Goal: Task Accomplishment & Management: Complete application form

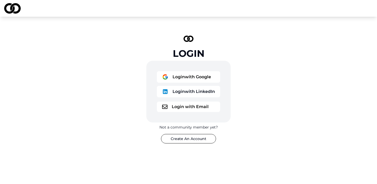
click at [207, 72] on button "Login with Google" at bounding box center [188, 77] width 63 height 12
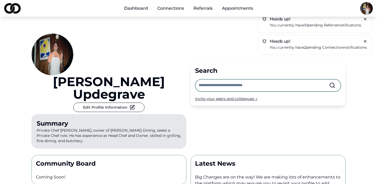
click at [366, 44] on div "Heads up! You currently have 2 pending connection notifications." at bounding box center [315, 45] width 114 height 20
click at [364, 41] on icon at bounding box center [365, 41] width 4 height 4
click at [365, 19] on icon at bounding box center [365, 19] width 2 height 2
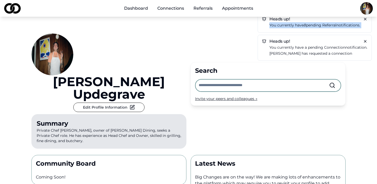
click at [365, 19] on icon at bounding box center [365, 19] width 2 height 2
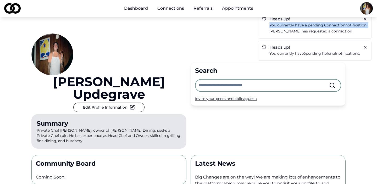
click at [365, 19] on icon at bounding box center [365, 19] width 2 height 2
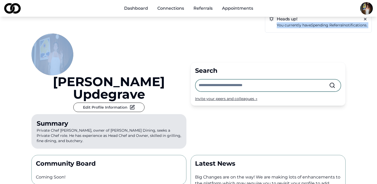
click at [365, 19] on icon at bounding box center [365, 19] width 2 height 2
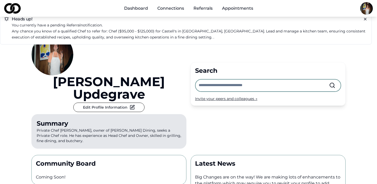
click at [365, 19] on icon at bounding box center [365, 19] width 2 height 2
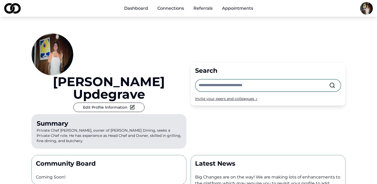
click at [140, 8] on link "Dashboard" at bounding box center [136, 8] width 32 height 10
click at [170, 9] on link "Connections" at bounding box center [170, 8] width 35 height 10
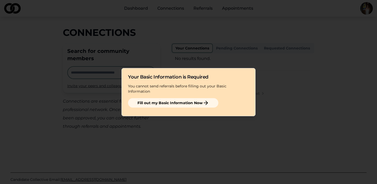
click at [178, 99] on button "Fill out my Basic Information Now" at bounding box center [173, 102] width 90 height 9
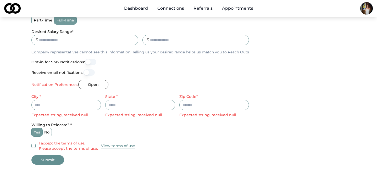
scroll to position [201, 0]
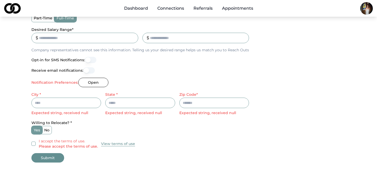
click at [100, 83] on button "Open" at bounding box center [93, 82] width 30 height 9
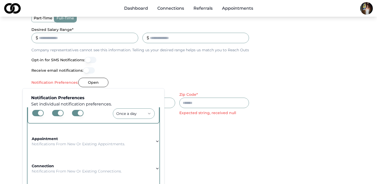
scroll to position [41, 0]
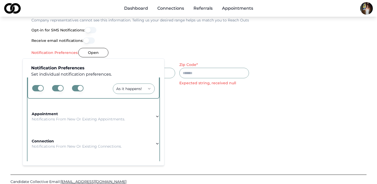
scroll to position [75, 0]
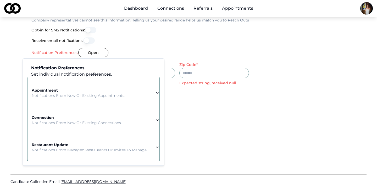
click at [112, 120] on p "Notifications from new or existing connections." at bounding box center [77, 122] width 90 height 5
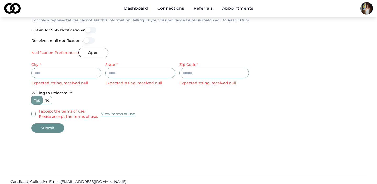
click at [79, 73] on input "City *" at bounding box center [66, 73] width 70 height 10
type input "*********"
type input "**"
type input "*****"
click at [46, 102] on label "no" at bounding box center [46, 100] width 9 height 8
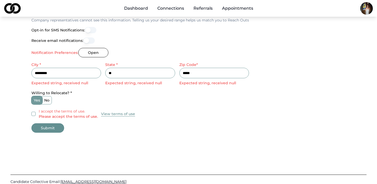
click at [46, 102] on button "no" at bounding box center [44, 100] width 4 height 4
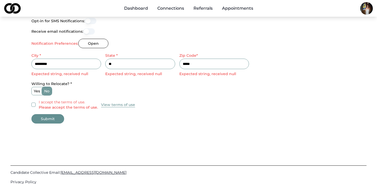
scroll to position [241, 0]
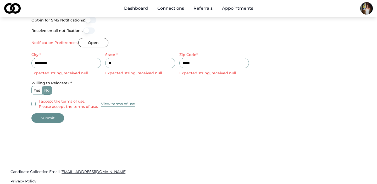
click at [34, 103] on button "I accept the terms of use. Please accept the terms of use." at bounding box center [33, 104] width 4 height 4
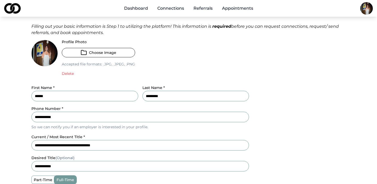
scroll to position [41, 0]
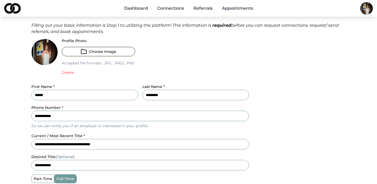
click at [108, 52] on button "Choose Image" at bounding box center [98, 51] width 73 height 9
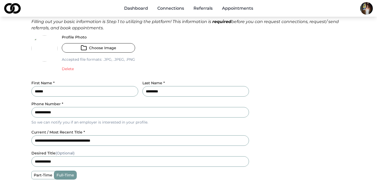
scroll to position [0, 0]
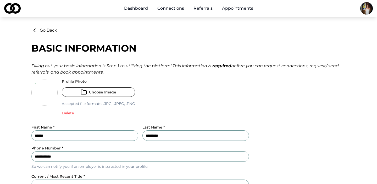
click at [99, 90] on button "Choose Image" at bounding box center [98, 91] width 73 height 9
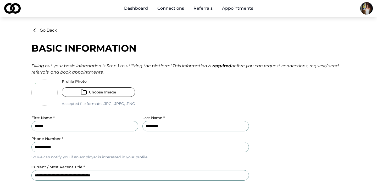
click at [101, 93] on button "Choose Image" at bounding box center [98, 91] width 73 height 9
click at [115, 90] on button "Choose Image" at bounding box center [98, 91] width 73 height 9
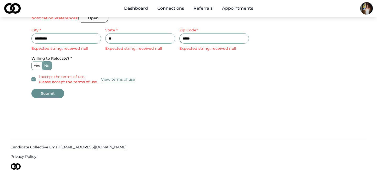
scroll to position [269, 0]
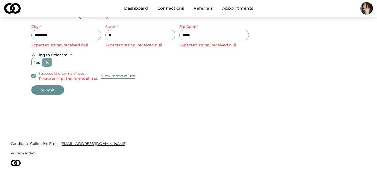
click at [56, 92] on button "Submit" at bounding box center [47, 89] width 33 height 9
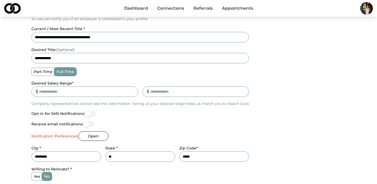
scroll to position [145, 0]
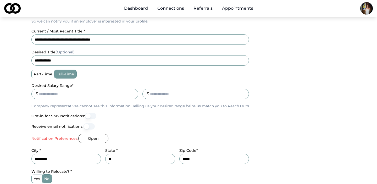
click at [84, 137] on button "Open" at bounding box center [93, 138] width 30 height 9
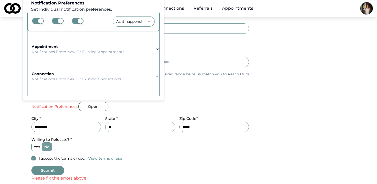
scroll to position [64, 0]
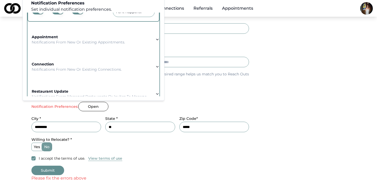
click at [154, 37] on button "appointment Notifications from new or existing appointments." at bounding box center [94, 39] width 132 height 27
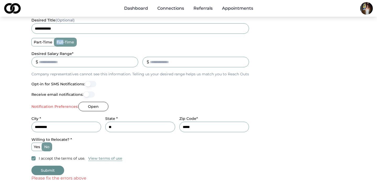
click at [127, 36] on div "**********" at bounding box center [140, 31] width 218 height 259
click at [96, 106] on button "Open" at bounding box center [93, 106] width 30 height 9
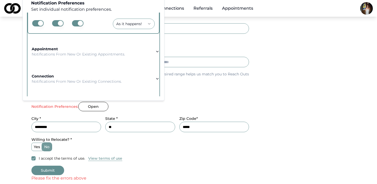
scroll to position [51, 0]
click at [150, 48] on button "appointment Notifications from new or existing appointments." at bounding box center [94, 52] width 132 height 27
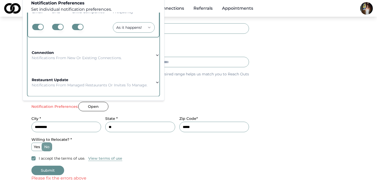
click at [146, 58] on button "connection Notifications from new or existing connections." at bounding box center [94, 55] width 132 height 27
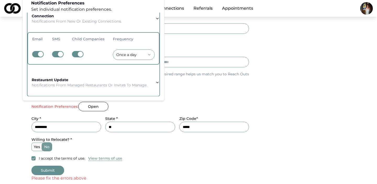
click at [154, 82] on button "restaurant update Notifications from managed restaurants or invites to manage." at bounding box center [94, 82] width 132 height 27
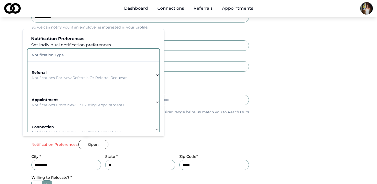
scroll to position [134, 0]
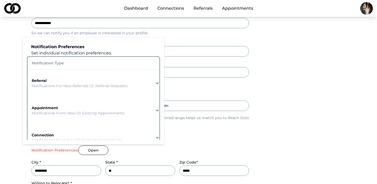
click at [86, 58] on th "Notification Type" at bounding box center [94, 63] width 132 height 13
click at [85, 60] on th "Notification Type" at bounding box center [94, 63] width 132 height 13
click at [186, 137] on div "Receive email notifications:" at bounding box center [140, 138] width 218 height 6
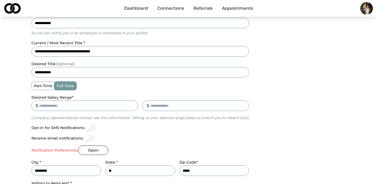
click at [100, 152] on button "Open" at bounding box center [93, 150] width 30 height 9
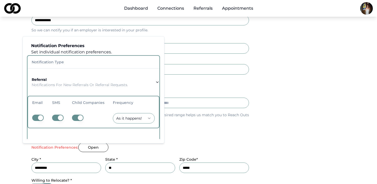
scroll to position [134, 0]
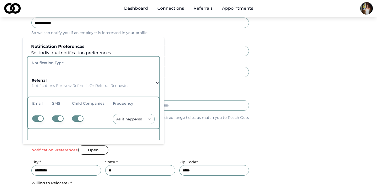
click at [149, 81] on button "referral Notifications for new referrals or referral requests." at bounding box center [94, 82] width 132 height 27
click at [153, 83] on button "referral Notifications for new referrals or referral requests." at bounding box center [94, 82] width 132 height 27
click at [193, 129] on div "Opt-in for SMS Notifications:" at bounding box center [140, 127] width 218 height 6
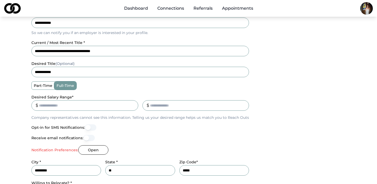
click at [87, 136] on button "Receive email notifications:" at bounding box center [89, 138] width 12 height 6
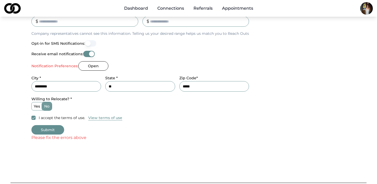
scroll to position [271, 0]
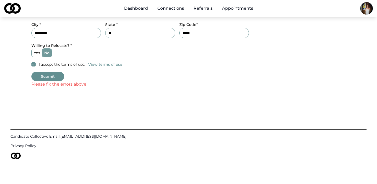
click at [53, 75] on button "Submit" at bounding box center [47, 76] width 33 height 9
click at [59, 79] on button "Submit" at bounding box center [47, 76] width 33 height 9
click at [51, 77] on button "Submit" at bounding box center [47, 76] width 33 height 9
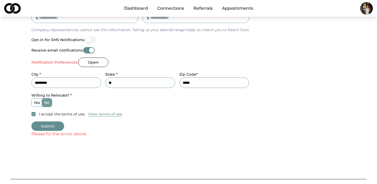
click at [95, 59] on button "Open" at bounding box center [93, 62] width 30 height 9
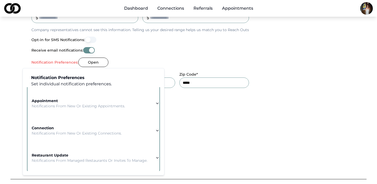
scroll to position [75, 0]
click at [152, 102] on button "appointment Notifications from new or existing appointments." at bounding box center [94, 102] width 132 height 27
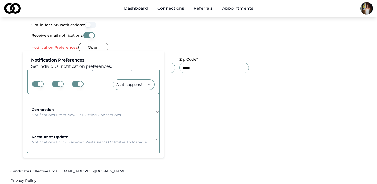
scroll to position [240, 0]
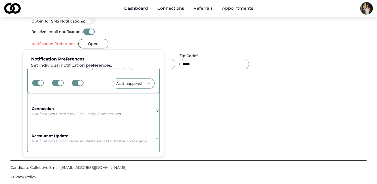
click at [147, 117] on button "connection Notifications from new or existing connections." at bounding box center [94, 111] width 132 height 27
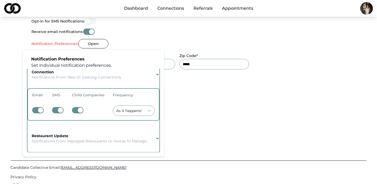
click at [148, 143] on td "restaurant update Notifications from managed restaurants or invites to manage." at bounding box center [90, 138] width 124 height 19
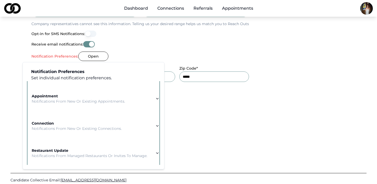
scroll to position [0, 0]
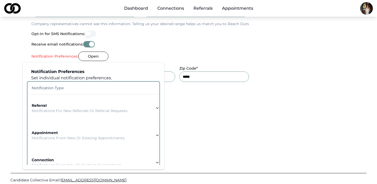
click at [67, 90] on th "Notification Type" at bounding box center [94, 88] width 132 height 13
click at [135, 91] on th "Notification Type" at bounding box center [94, 88] width 132 height 13
click at [192, 99] on div "yes no" at bounding box center [140, 96] width 218 height 8
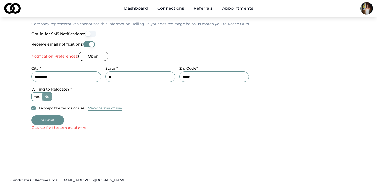
click at [51, 116] on button "Submit" at bounding box center [47, 120] width 33 height 9
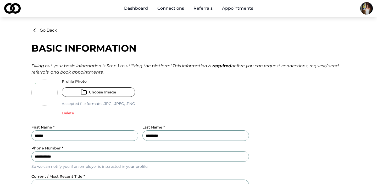
click at [209, 7] on link "Referrals" at bounding box center [203, 8] width 28 height 10
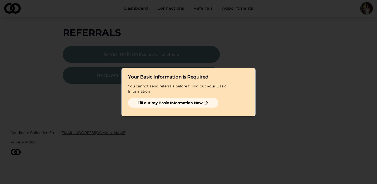
click at [186, 105] on div "Fill out my Basic Information Now" at bounding box center [188, 104] width 121 height 12
click at [187, 95] on div "Your Basic Information is Required You cannot send referrals before filling out…" at bounding box center [189, 92] width 134 height 48
click at [187, 98] on button "Fill out my Basic Information Now" at bounding box center [173, 102] width 90 height 9
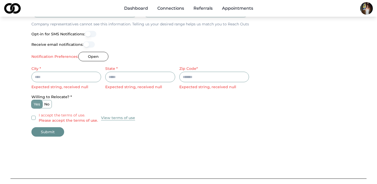
scroll to position [231, 0]
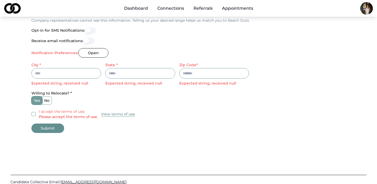
click at [85, 71] on input "City *" at bounding box center [66, 73] width 70 height 10
type input "*********"
click at [125, 78] on input "State *" at bounding box center [140, 73] width 70 height 10
type input "**"
click at [194, 74] on input "Zip Code*" at bounding box center [214, 73] width 70 height 10
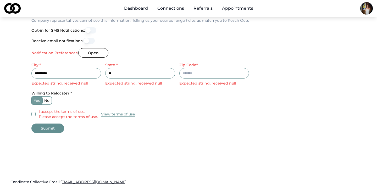
type input "*****"
click at [88, 51] on button "Open" at bounding box center [93, 52] width 30 height 9
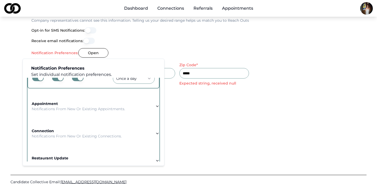
scroll to position [75, 0]
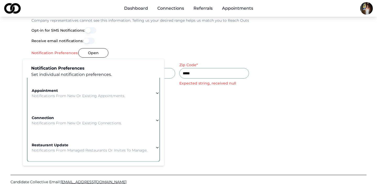
click at [134, 92] on button "appointment Notifications from new or existing appointments." at bounding box center [94, 93] width 132 height 27
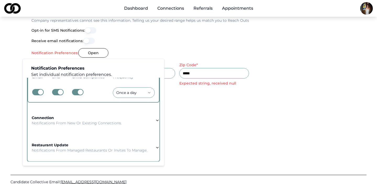
click at [148, 122] on button "connection Notifications from new or existing connections." at bounding box center [94, 120] width 132 height 27
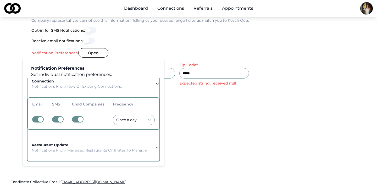
click at [148, 152] on td "restaurant update Notifications from managed restaurants or invites to manage." at bounding box center [90, 147] width 124 height 19
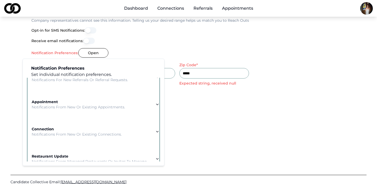
scroll to position [0, 0]
click at [171, 100] on div "yes no" at bounding box center [140, 100] width 218 height 8
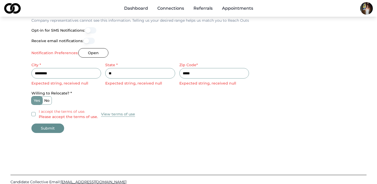
click at [87, 54] on button "Open" at bounding box center [93, 52] width 30 height 9
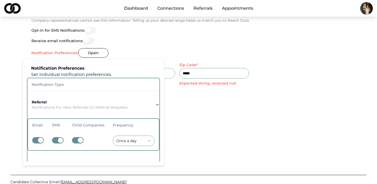
click at [85, 93] on button "referral Notifications for new referrals or referral requests." at bounding box center [94, 104] width 132 height 27
click at [81, 106] on p "Notifications for new referrals or referral requests." at bounding box center [80, 107] width 96 height 5
click at [85, 110] on td "referral Notifications for new referrals or referral requests." at bounding box center [80, 104] width 105 height 19
click at [180, 99] on div "yes no" at bounding box center [140, 100] width 218 height 8
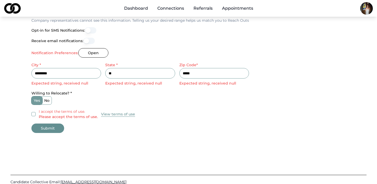
click at [44, 101] on label "no" at bounding box center [46, 101] width 9 height 8
click at [44, 101] on button "no" at bounding box center [44, 100] width 4 height 4
click at [32, 112] on div "I accept the terms of use. Please accept the terms of use. View terms of use" at bounding box center [140, 114] width 218 height 10
click at [33, 112] on button "I accept the terms of use. Please accept the terms of use." at bounding box center [33, 114] width 4 height 4
click at [46, 126] on button "Submit" at bounding box center [47, 128] width 33 height 9
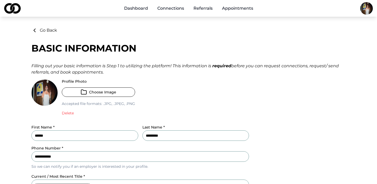
click at [235, 5] on link "Appointments" at bounding box center [238, 8] width 40 height 10
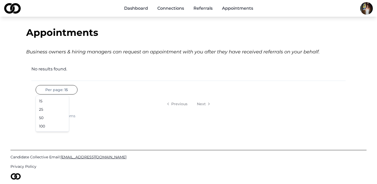
click at [63, 86] on html "Dashboard Connections Referrals Appointments Appointments Business owners & hir…" at bounding box center [188, 92] width 377 height 184
click at [84, 82] on html "Dashboard Connections Referrals Appointments Appointments Business owners & hir…" at bounding box center [188, 92] width 377 height 184
click at [64, 93] on html "Dashboard Connections Referrals Appointments Appointments Business owners & hir…" at bounding box center [188, 92] width 377 height 184
click at [56, 102] on div "15" at bounding box center [52, 101] width 31 height 8
click at [97, 94] on div "Per page: 15 Previous Next Showing 0 - 0 of 0 items" at bounding box center [188, 102] width 314 height 34
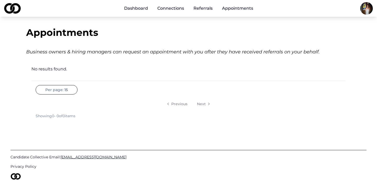
click at [134, 6] on link "Dashboard" at bounding box center [136, 8] width 32 height 10
